Goal: Find specific page/section: Find specific page/section

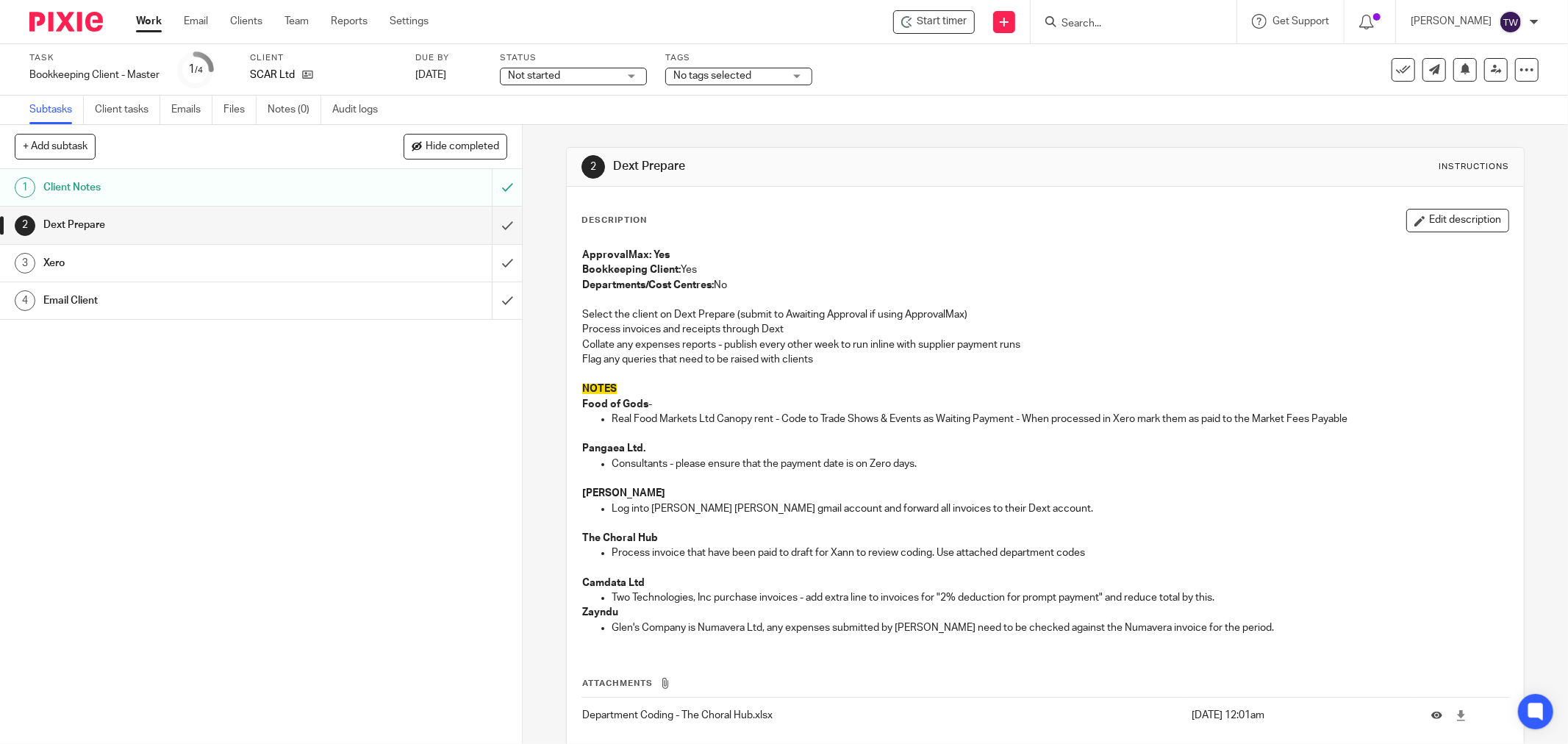
click at [149, 23] on link "Work" at bounding box center [148, 21] width 26 height 15
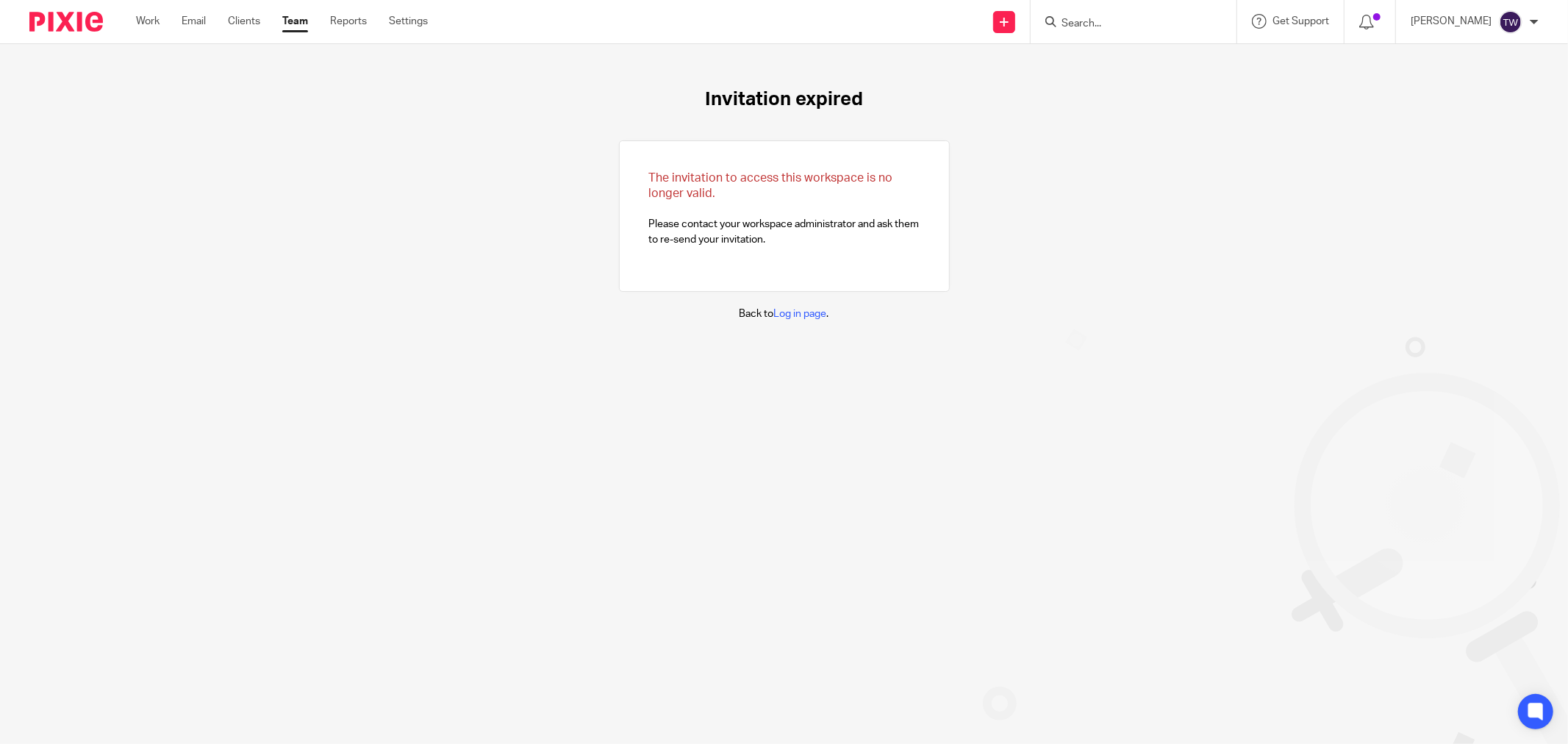
drag, startPoint x: 143, startPoint y: 18, endPoint x: 240, endPoint y: 104, distance: 129.6
click at [144, 20] on link "Work" at bounding box center [147, 21] width 24 height 15
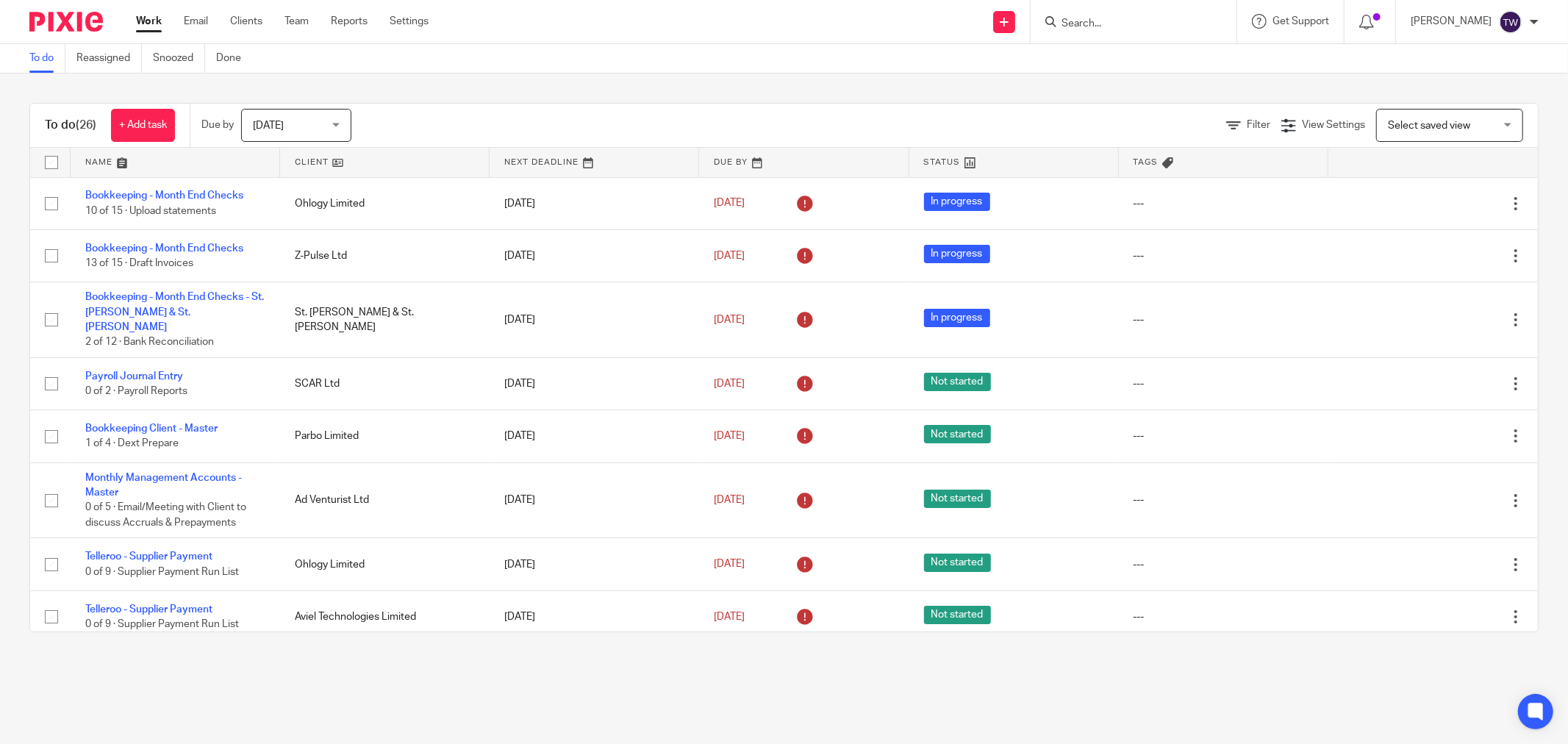
click at [1102, 27] on input "Search" at bounding box center [1126, 24] width 132 height 13
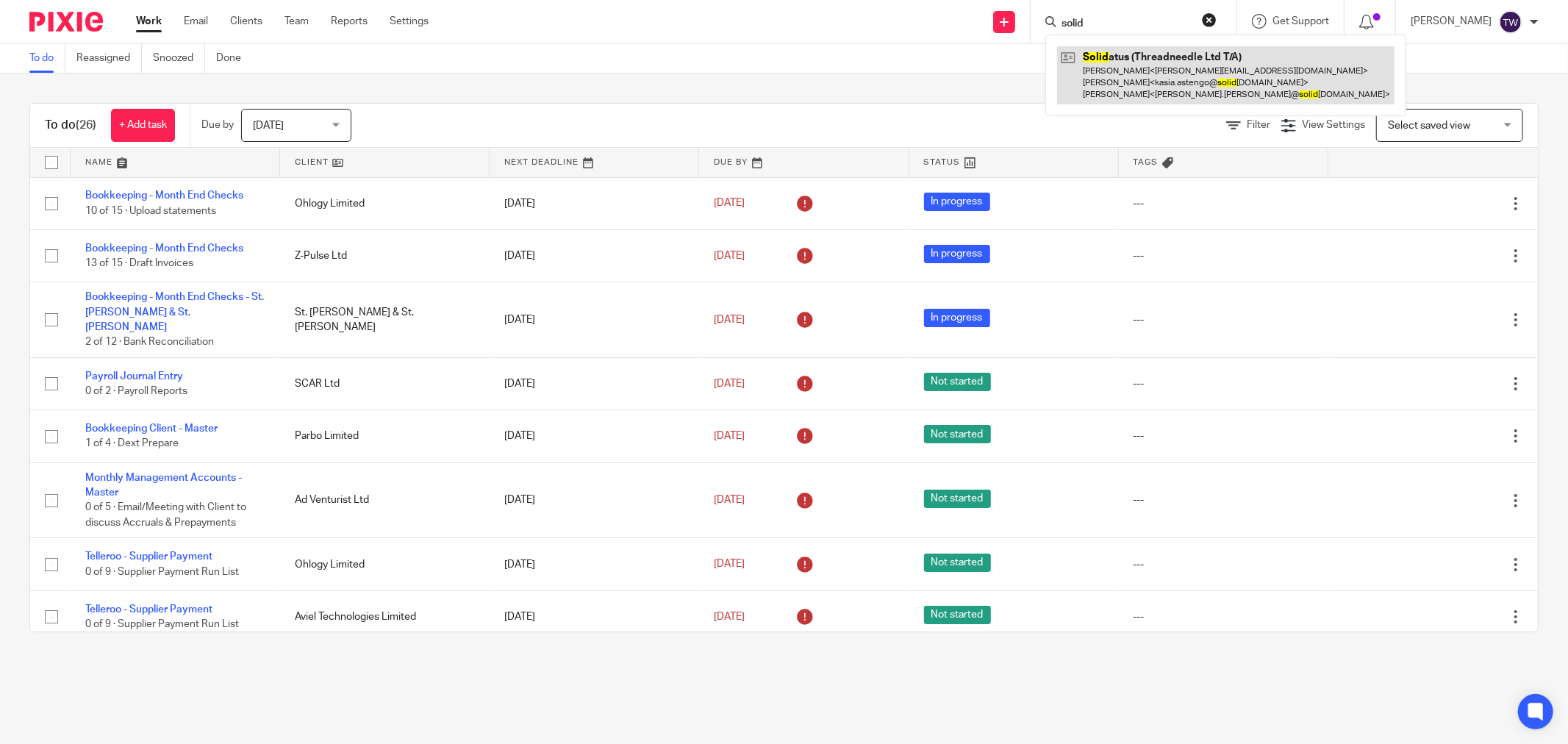
type input "solid"
click at [1203, 92] on link at bounding box center [1225, 75] width 337 height 58
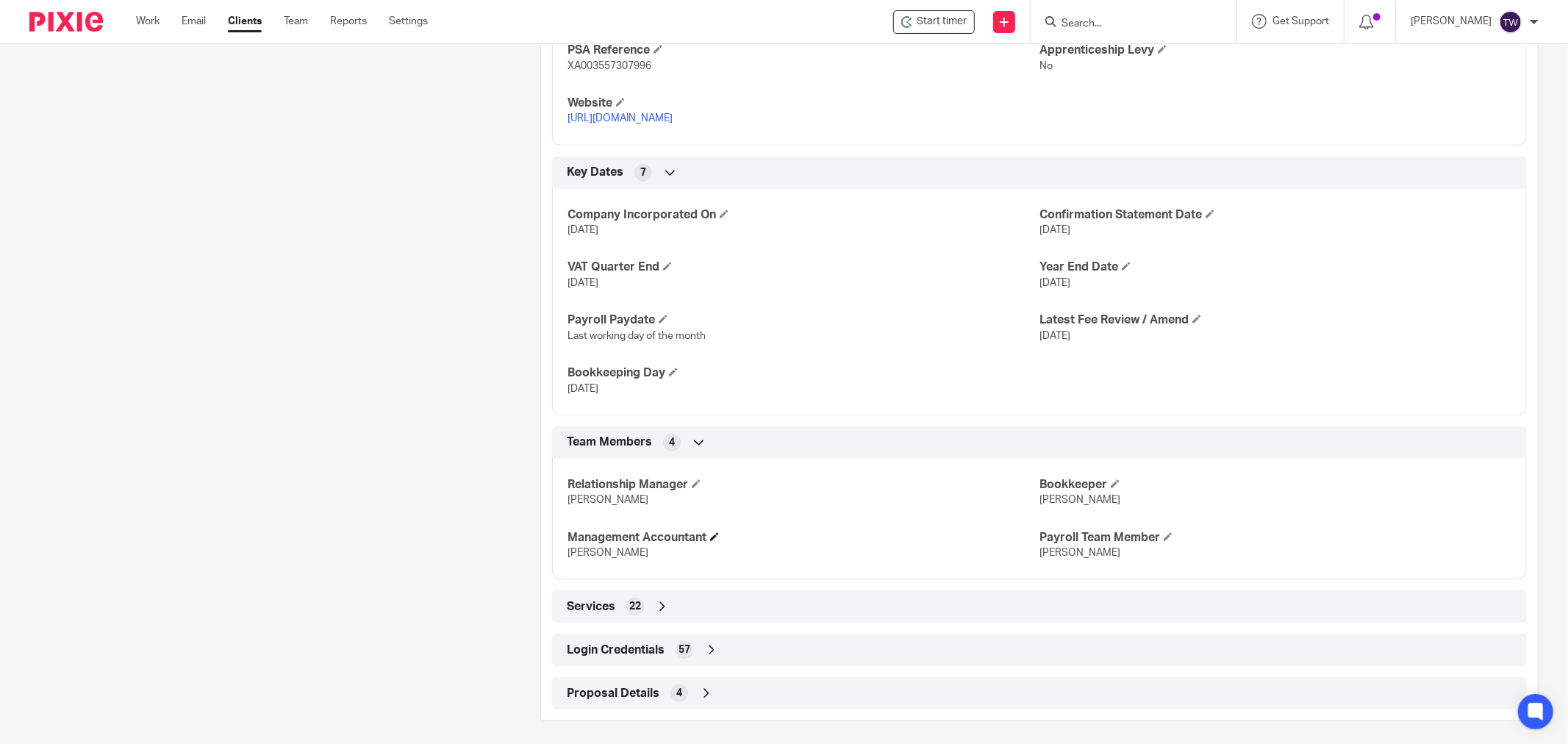
scroll to position [758, 0]
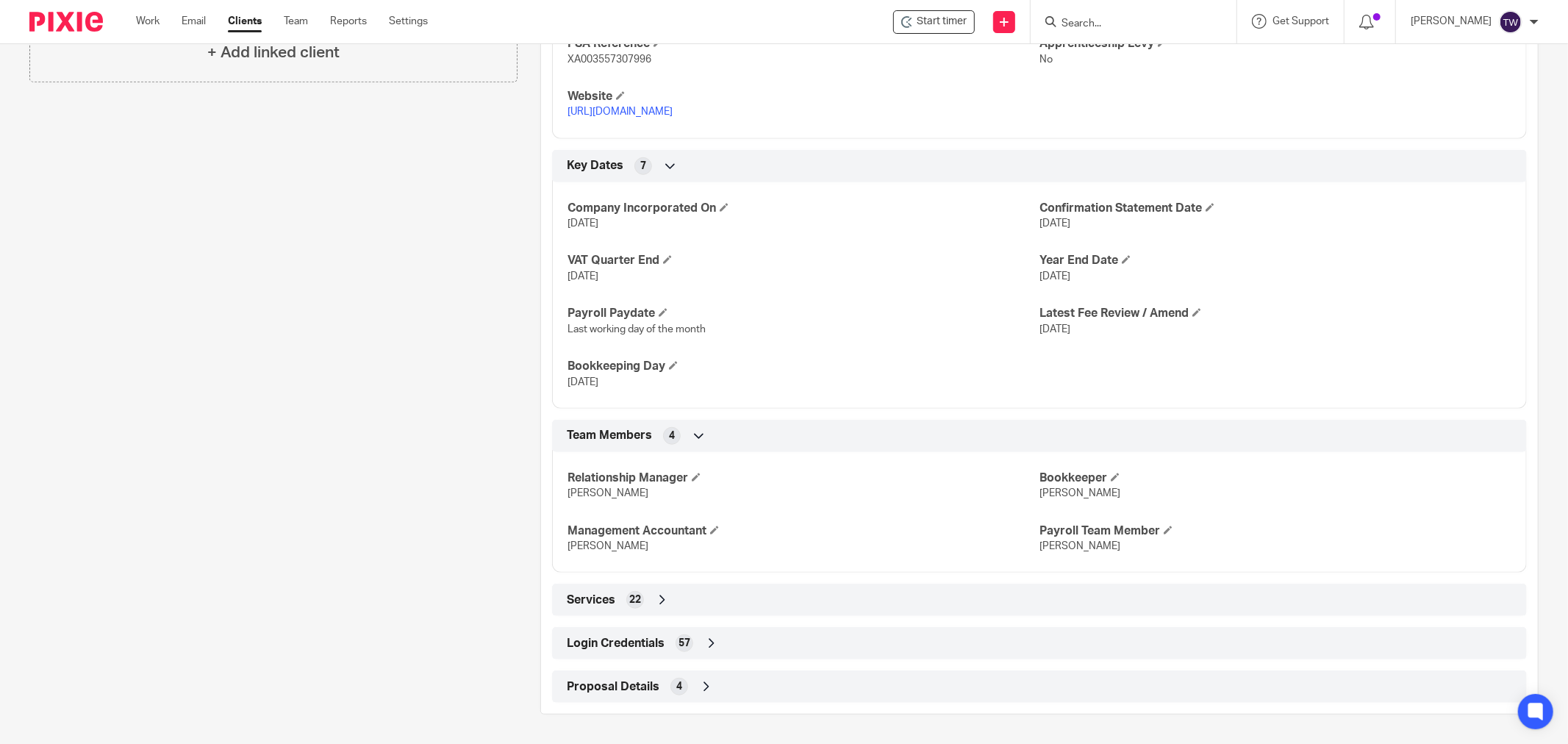
click at [601, 653] on div "Login Credentials 57" at bounding box center [1039, 643] width 953 height 25
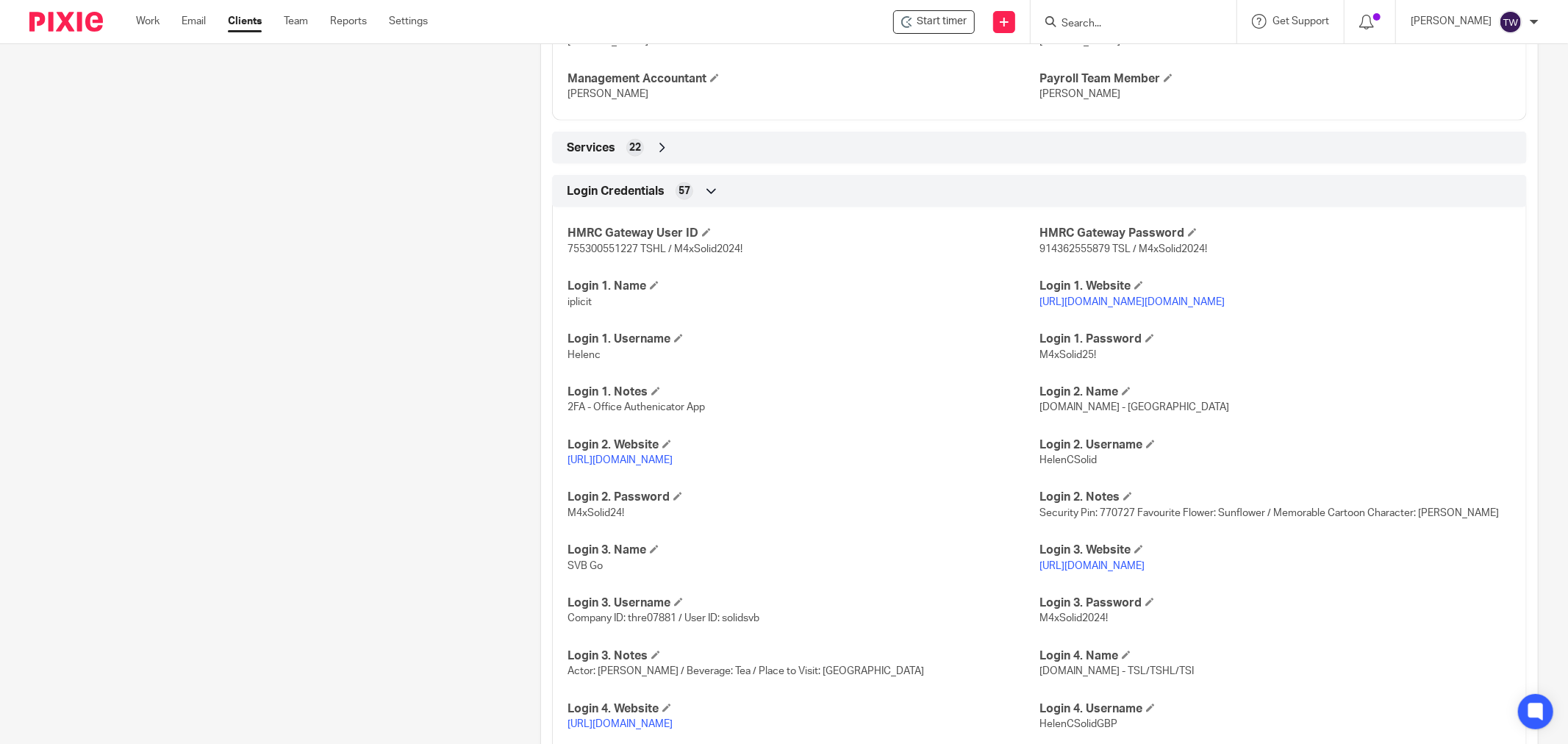
scroll to position [1207, 0]
click at [599, 360] on p "Helenc" at bounding box center [804, 357] width 472 height 15
click at [1125, 303] on link "[URL][DOMAIN_NAME][DOMAIN_NAME]" at bounding box center [1132, 304] width 185 height 10
